Goal: Find contact information: Find contact information

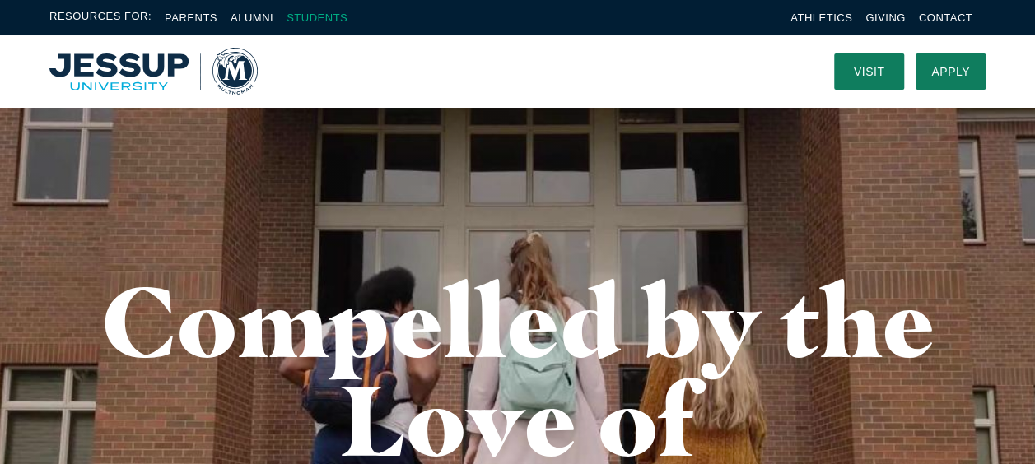
click at [338, 16] on link "Students" at bounding box center [317, 18] width 61 height 12
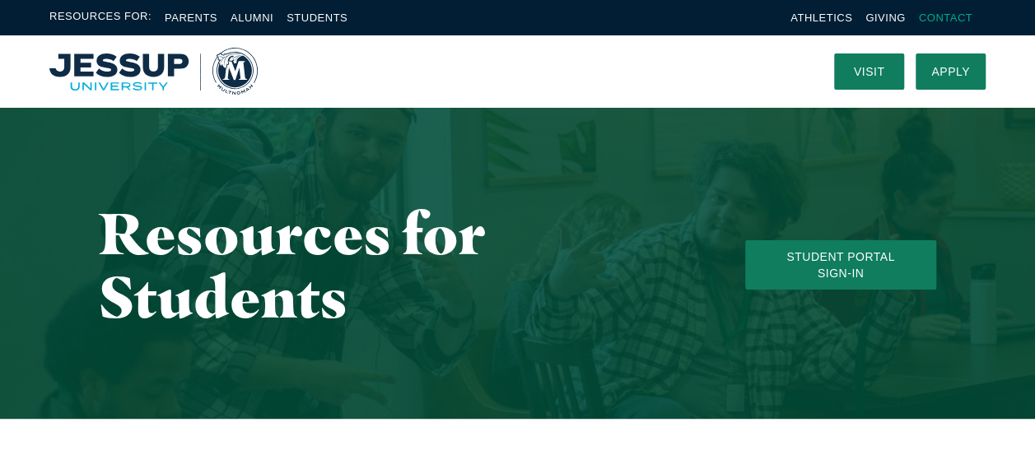
click at [954, 15] on link "Contact" at bounding box center [946, 18] width 54 height 12
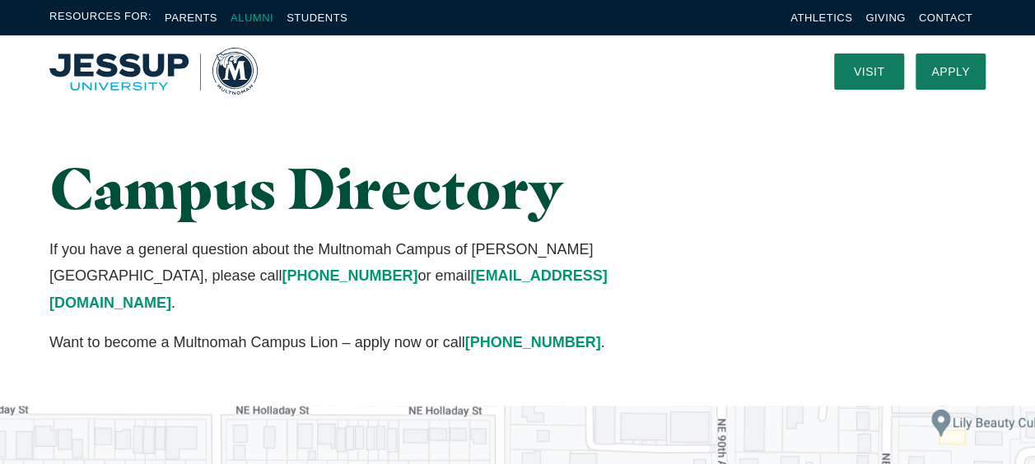
click at [251, 21] on link "Alumni" at bounding box center [252, 18] width 43 height 12
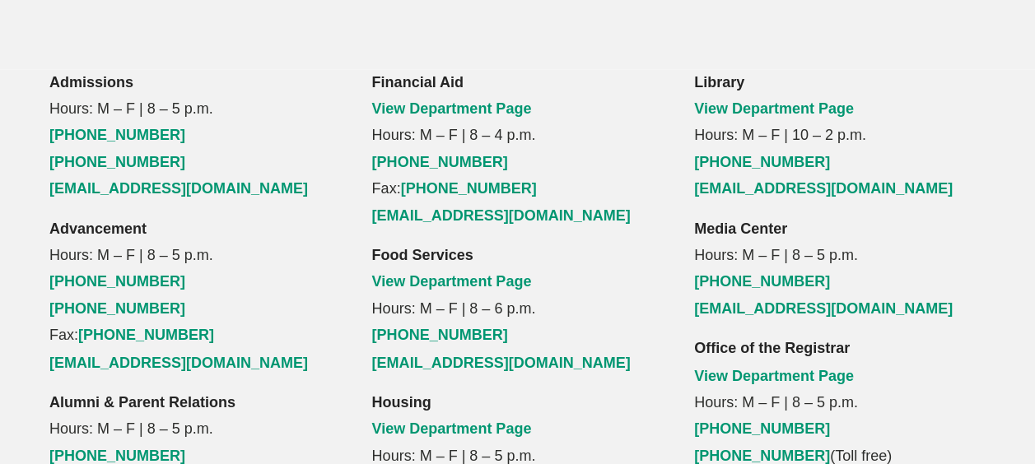
scroll to position [1229, 0]
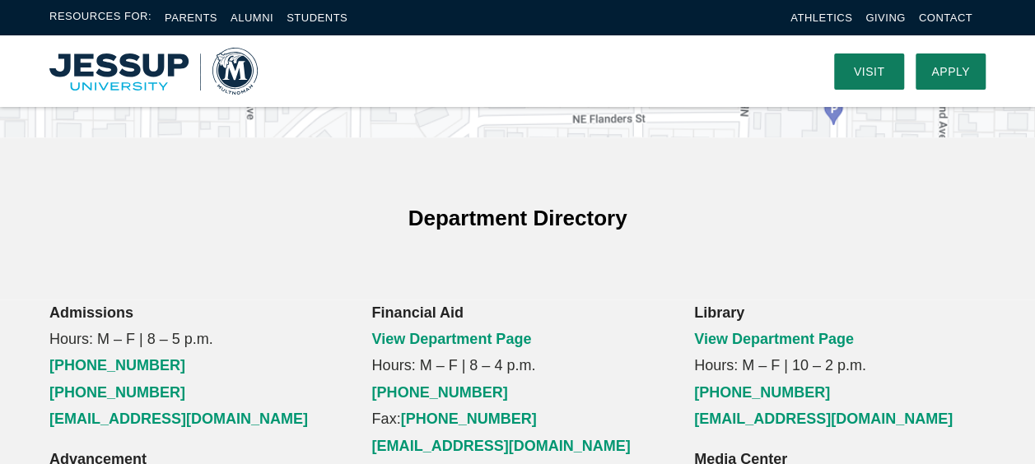
scroll to position [900, 0]
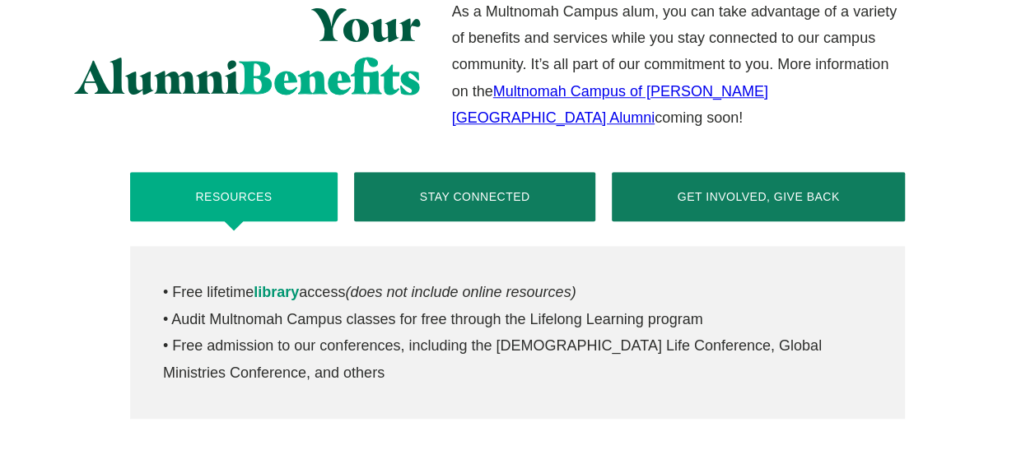
scroll to position [724, 0]
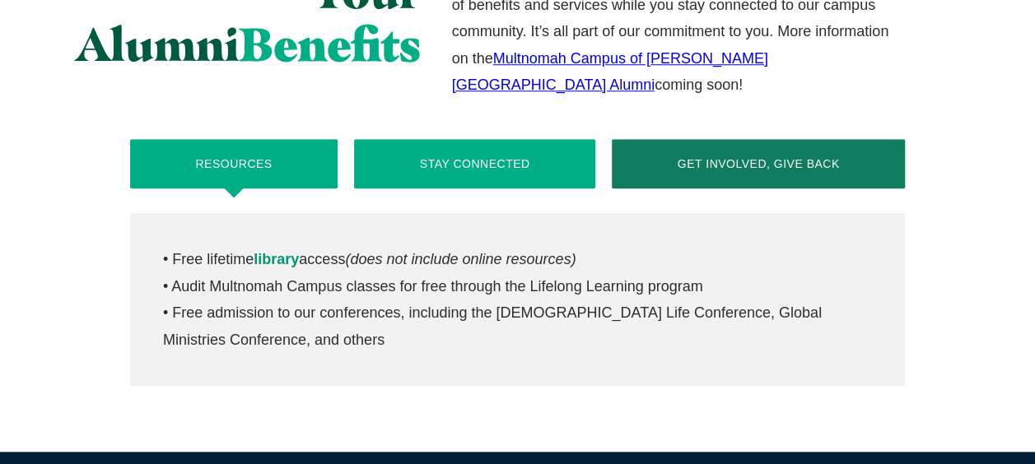
click at [430, 166] on button "Stay Connected" at bounding box center [474, 163] width 241 height 49
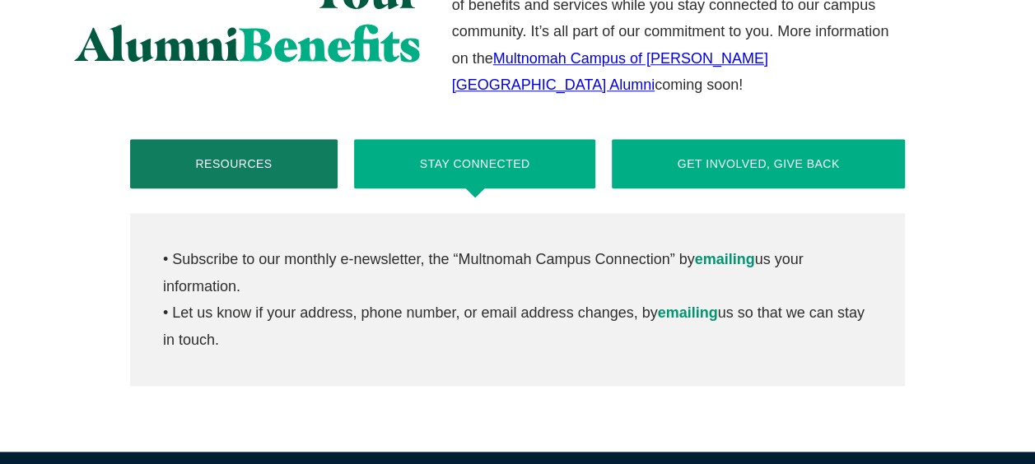
click at [708, 173] on button "Get Involved, Give Back" at bounding box center [758, 163] width 293 height 49
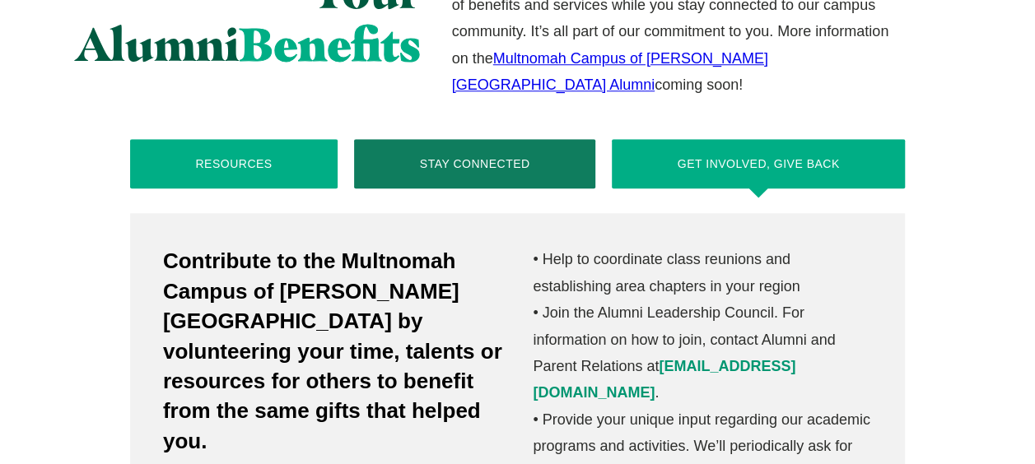
click at [270, 160] on button "Resources" at bounding box center [234, 163] width 208 height 49
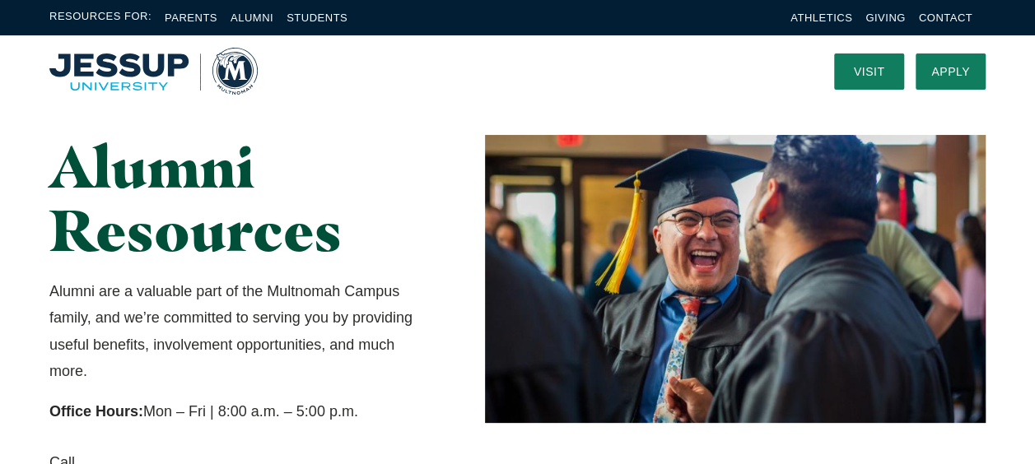
scroll to position [0, 0]
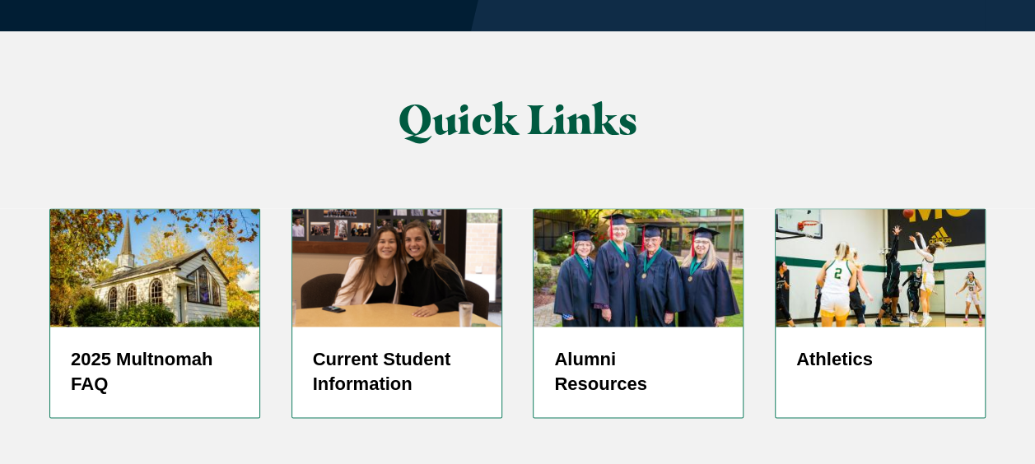
scroll to position [4159, 0]
